Goal: Transaction & Acquisition: Purchase product/service

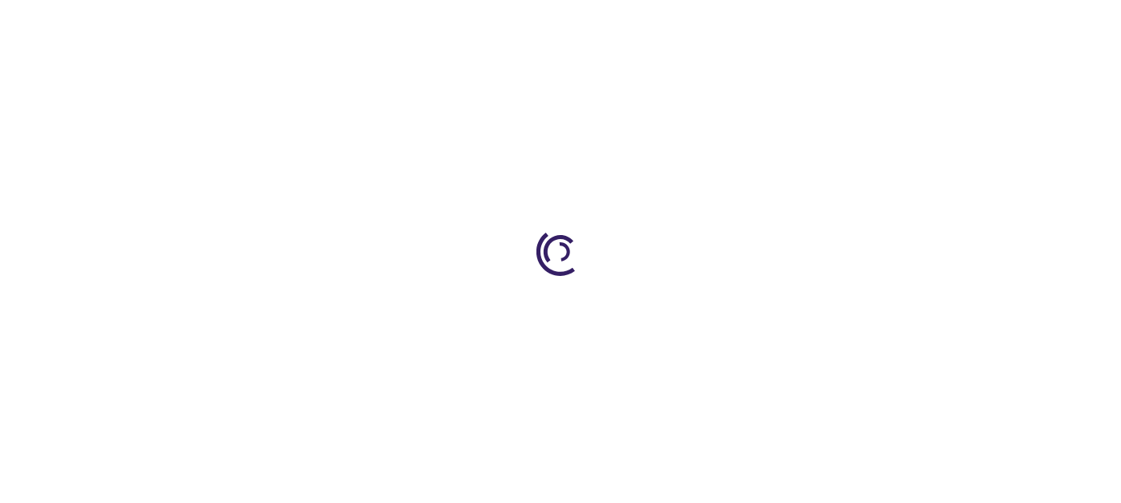
type input "0"
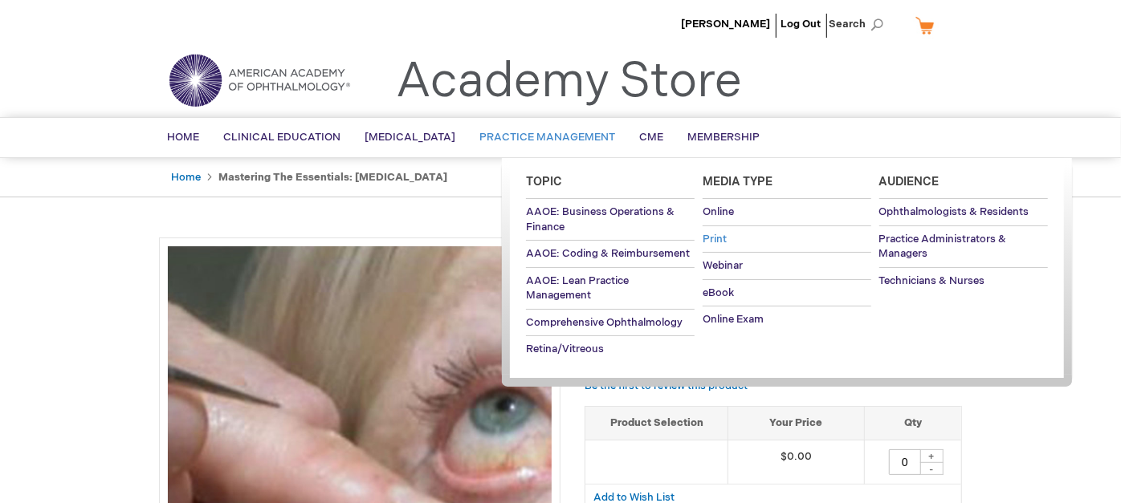
click at [799, 226] on link "Print" at bounding box center [787, 239] width 169 height 26
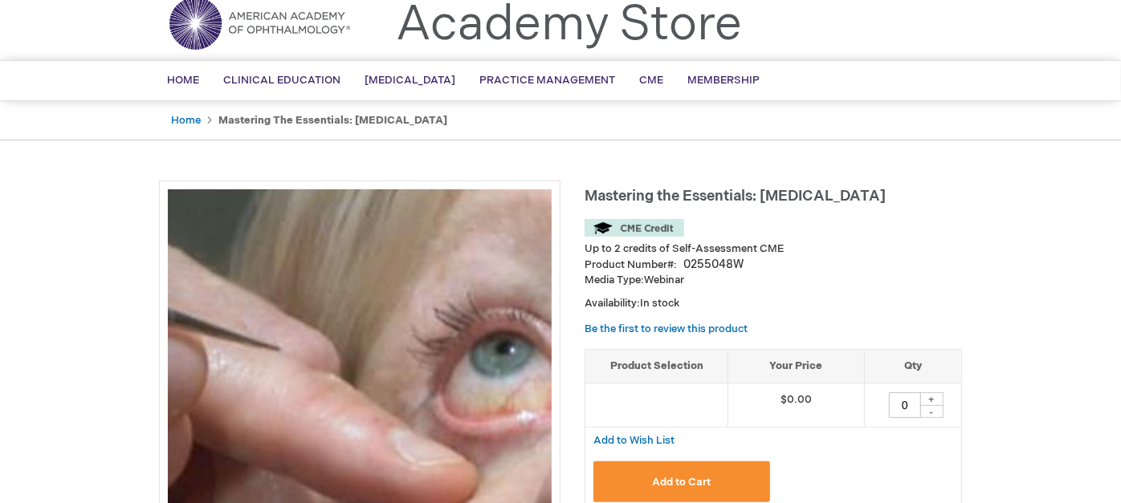
scroll to position [71, 0]
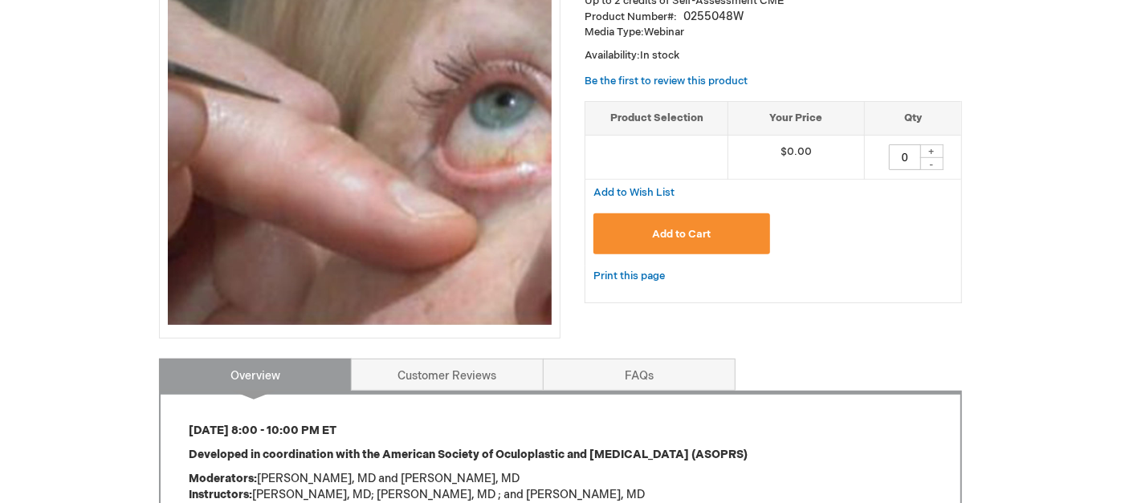
scroll to position [291, 0]
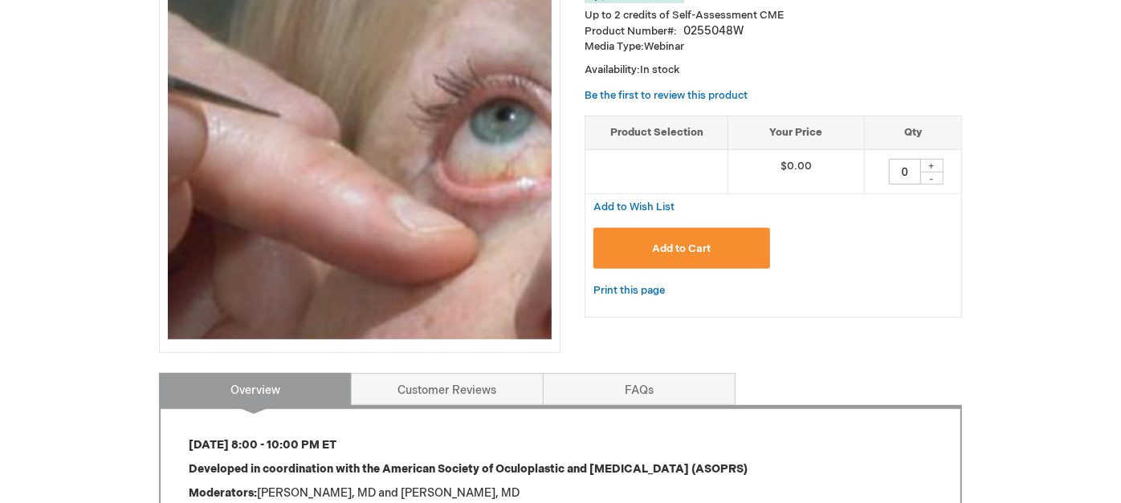
click at [935, 172] on div "+" at bounding box center [931, 166] width 24 height 14
type input "1"
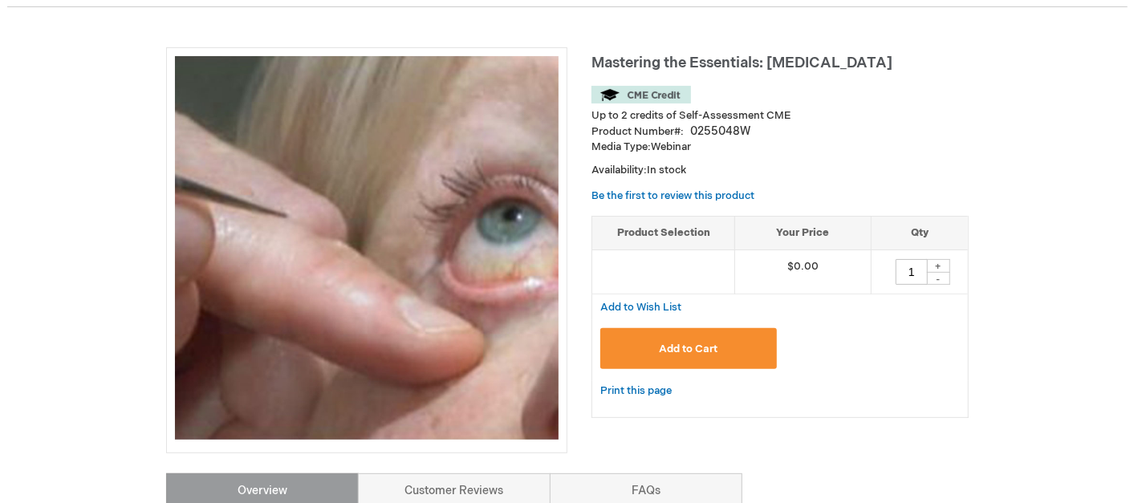
scroll to position [190, 0]
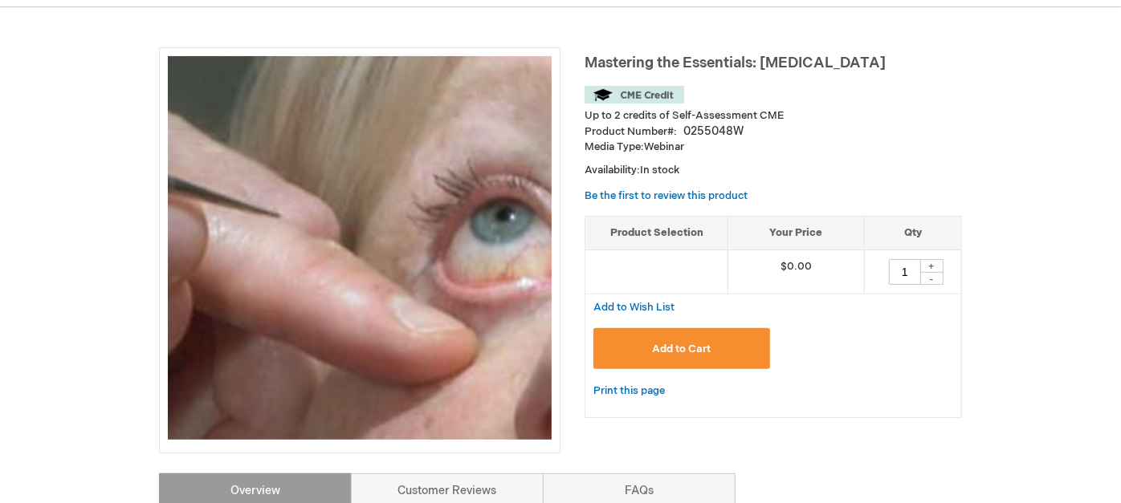
click at [707, 353] on span "Add to Cart" at bounding box center [681, 349] width 59 height 13
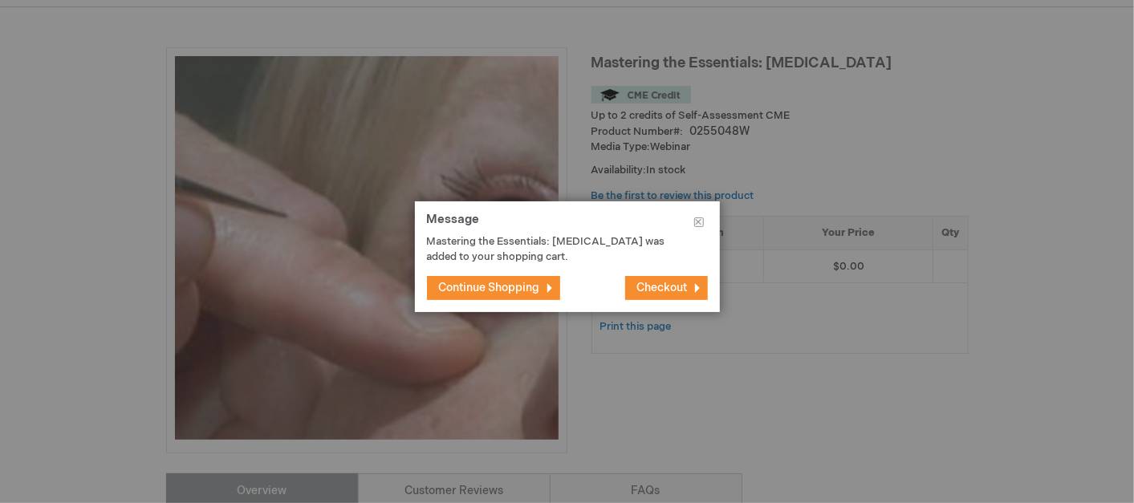
click at [695, 280] on button "Checkout" at bounding box center [666, 288] width 83 height 24
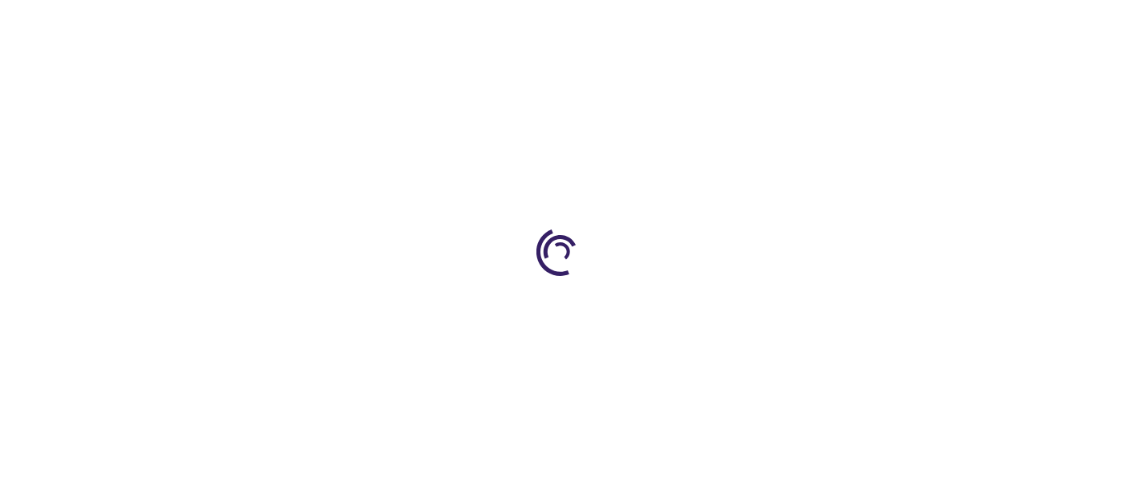
select select "US"
select select "33"
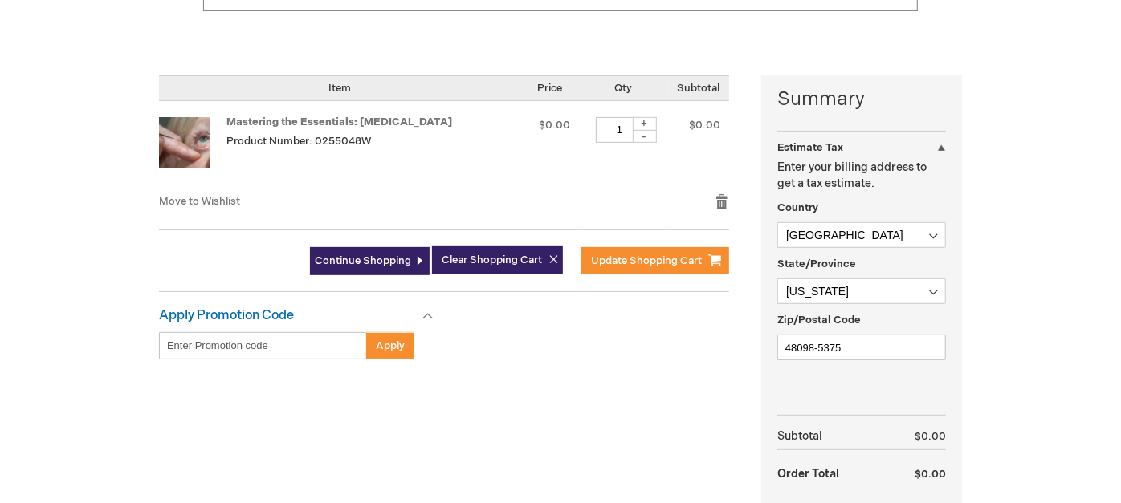
scroll to position [337, 0]
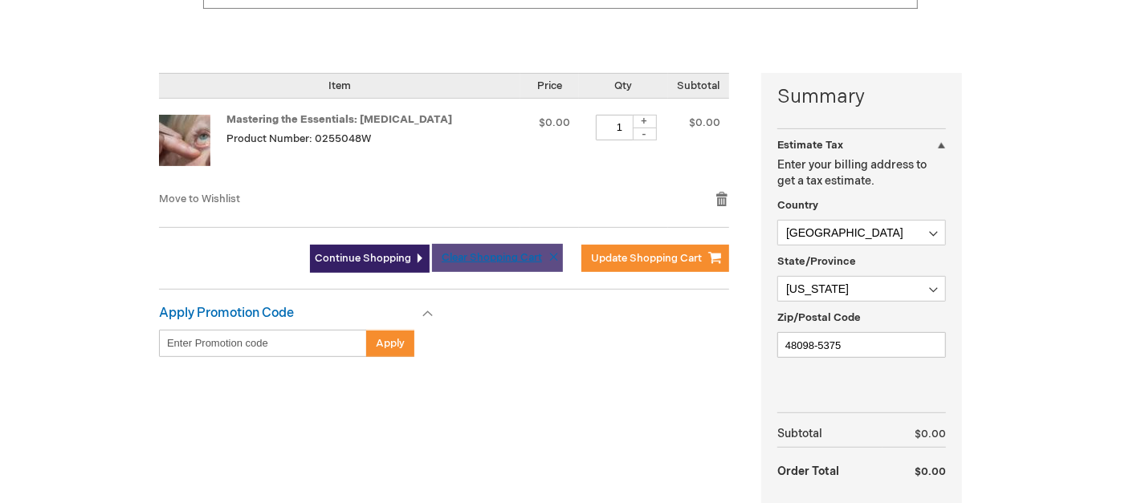
click at [499, 261] on span "Clear Shopping Cart" at bounding box center [492, 257] width 100 height 13
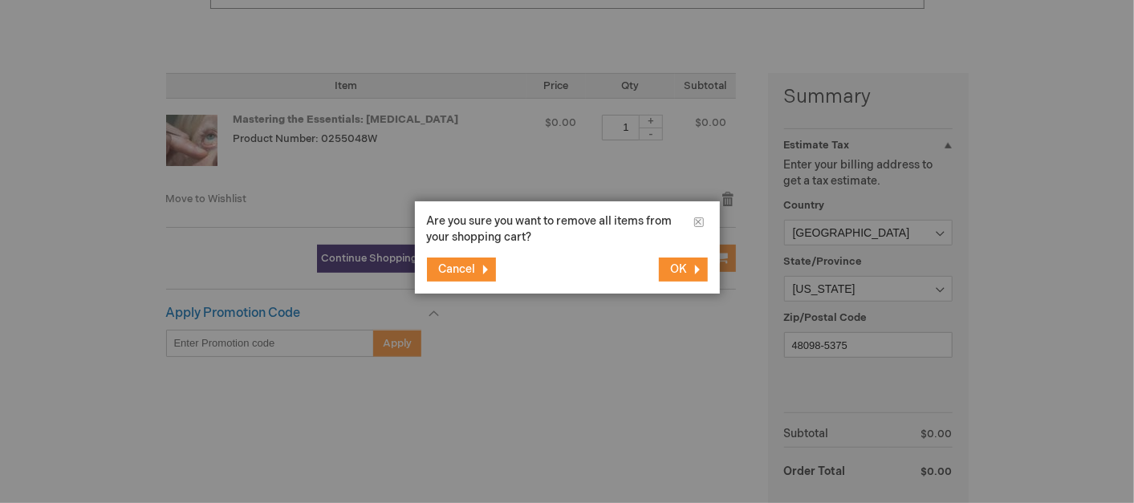
click at [681, 276] on button "OK" at bounding box center [683, 270] width 49 height 24
